Goal: Information Seeking & Learning: Learn about a topic

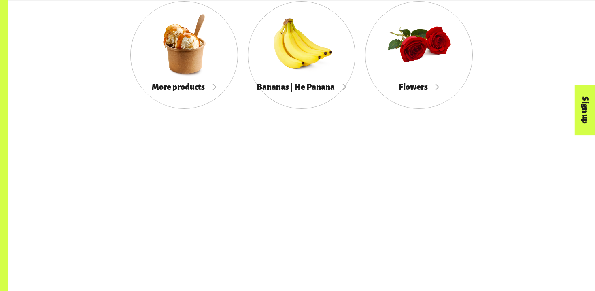
scroll to position [993, 0]
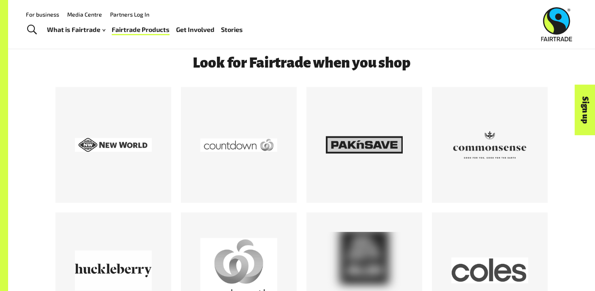
click at [35, 77] on div "Look for Fairtrade when you shop" at bounding box center [301, 196] width 587 height 283
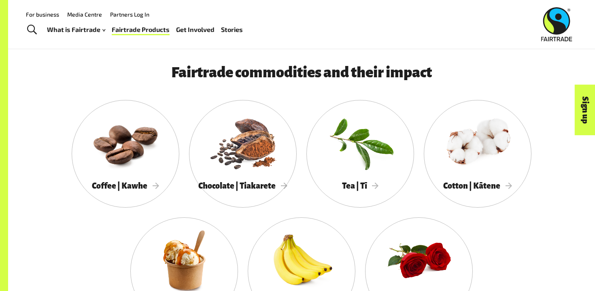
scroll to position [691, 0]
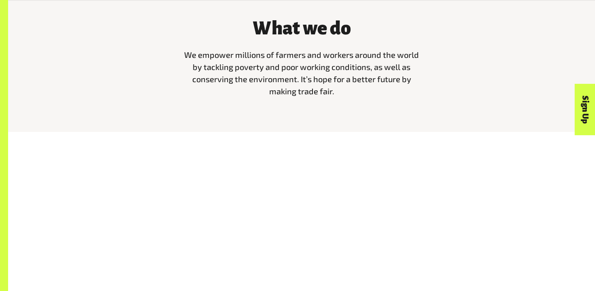
scroll to position [381, 0]
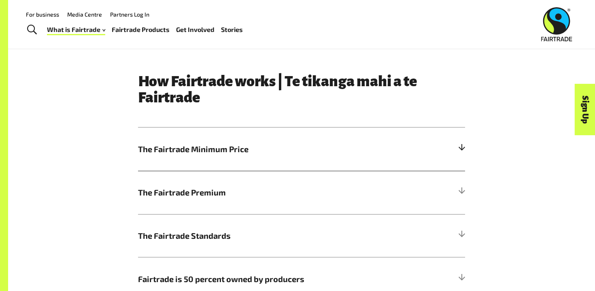
click at [212, 151] on span "The Fairtrade Minimum Price" at bounding box center [260, 149] width 245 height 12
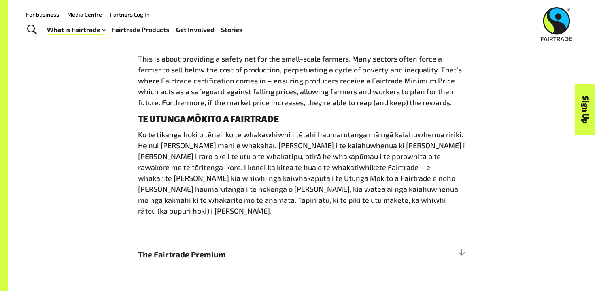
scroll to position [488, 0]
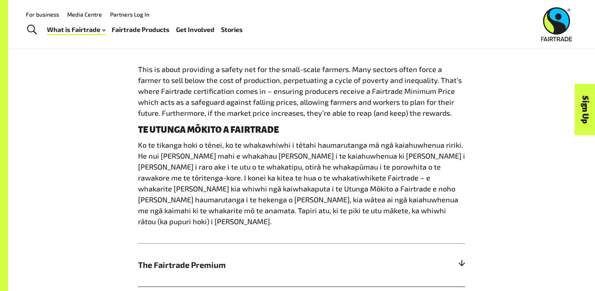
click at [197, 259] on span "The Fairtrade Premium" at bounding box center [260, 265] width 245 height 12
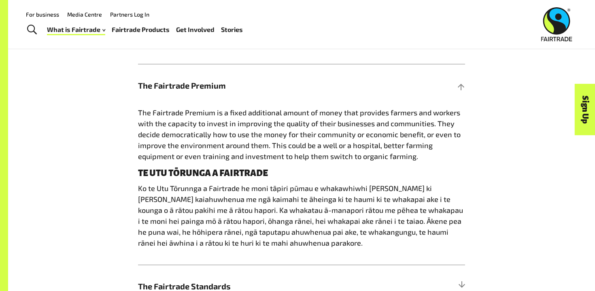
scroll to position [432, 0]
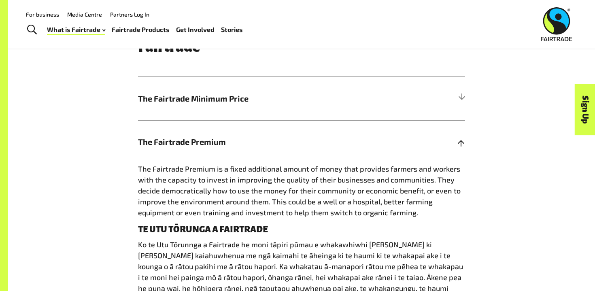
click at [174, 136] on span "The Fairtrade Premium" at bounding box center [260, 142] width 245 height 12
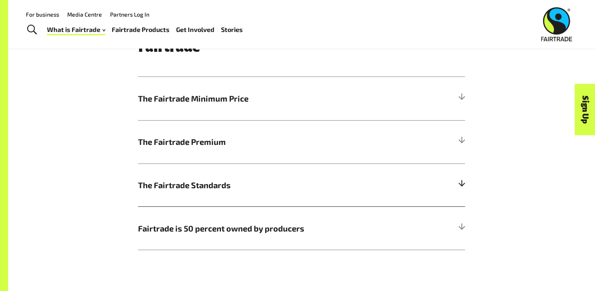
click at [166, 191] on h5 "The Fairtrade Standards" at bounding box center [301, 185] width 327 height 43
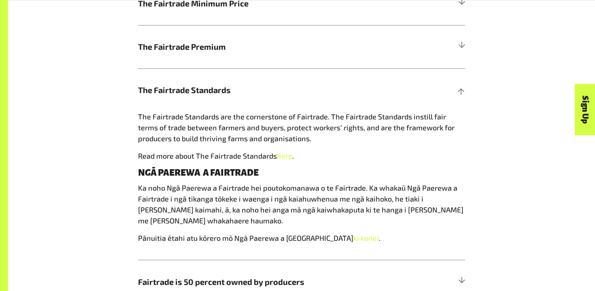
scroll to position [528, 0]
click at [167, 128] on span "The Fairtrade Standards are the cornerstone of Fairtrade. The Fairtrade Standar…" at bounding box center [296, 127] width 317 height 31
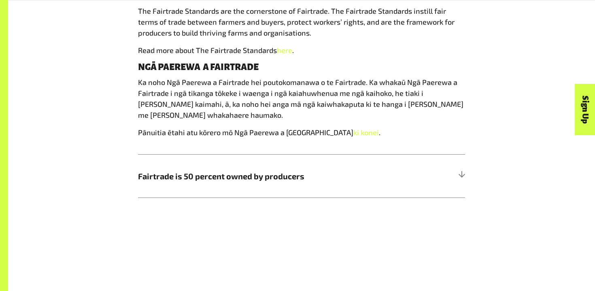
scroll to position [641, 0]
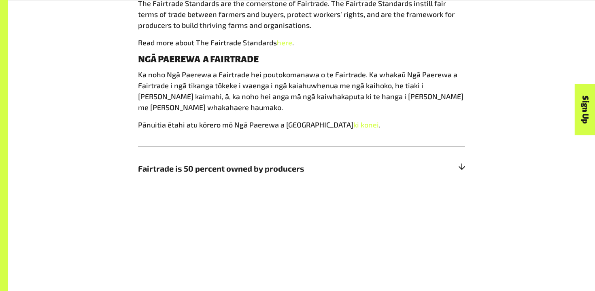
click at [162, 168] on span "Fairtrade is 50 percent owned by producers" at bounding box center [260, 168] width 245 height 12
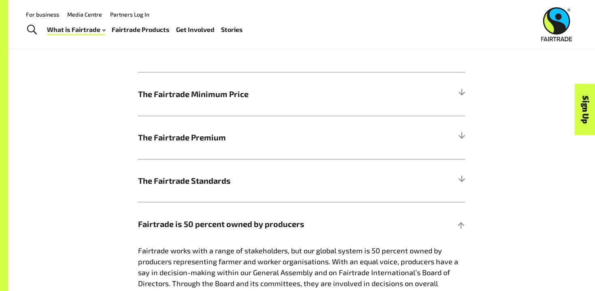
scroll to position [429, 0]
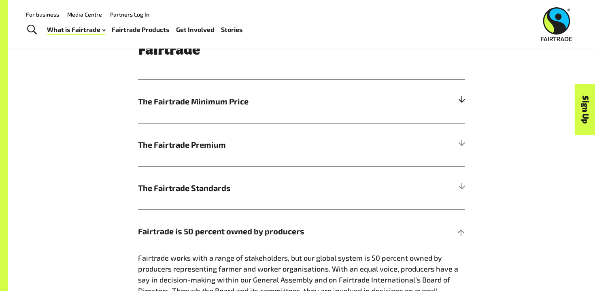
click at [164, 99] on span "The Fairtrade Minimum Price" at bounding box center [260, 101] width 245 height 12
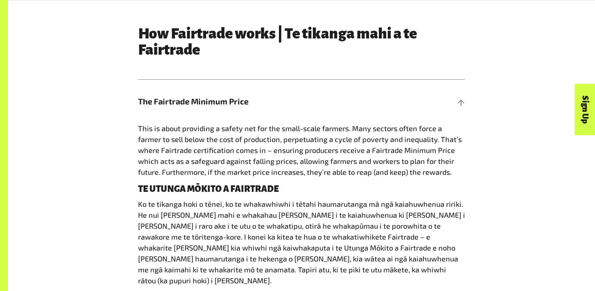
scroll to position [540, 0]
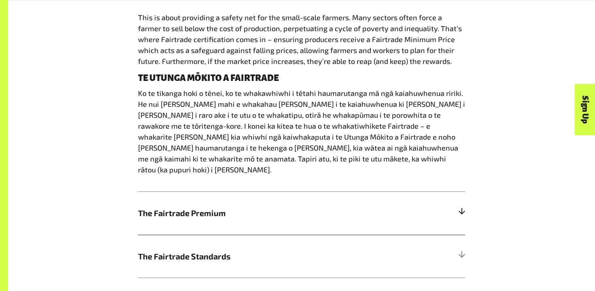
click at [178, 207] on span "The Fairtrade Premium" at bounding box center [260, 213] width 245 height 12
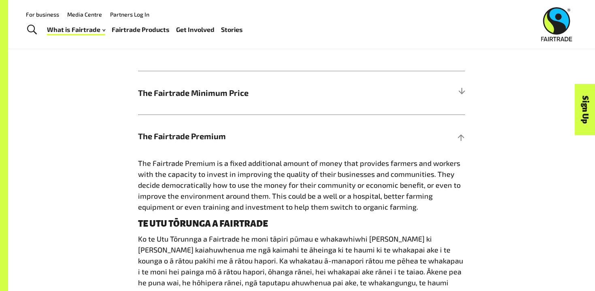
scroll to position [437, 0]
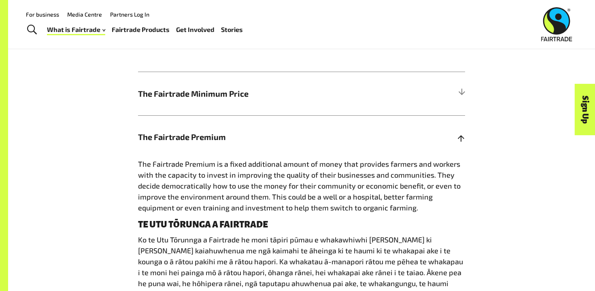
click at [170, 144] on h5 "The Fairtrade Premium" at bounding box center [301, 136] width 327 height 43
